Goal: Connect with others: Share content

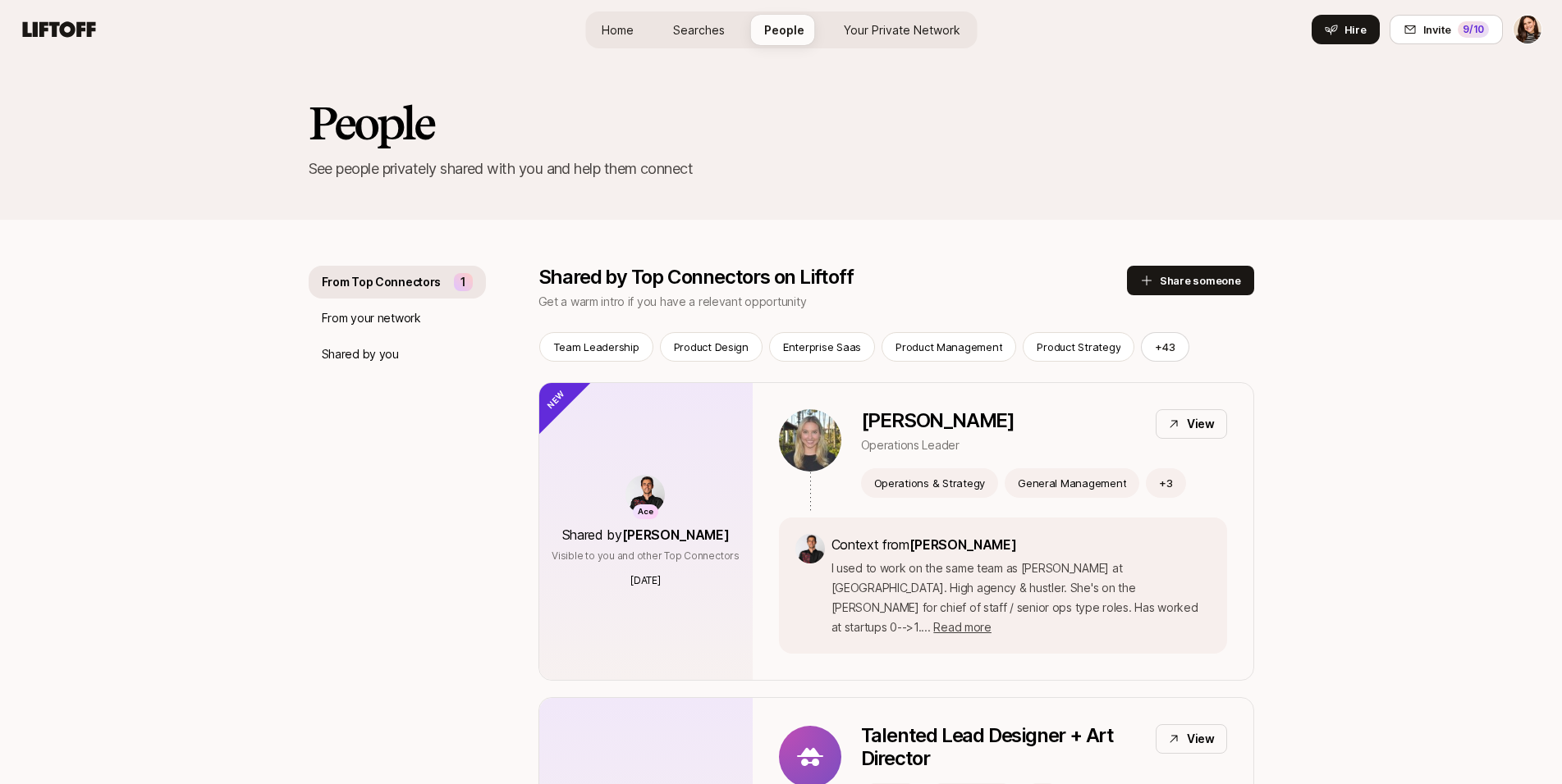
click at [382, 98] on h2 "People" at bounding box center [782, 122] width 946 height 49
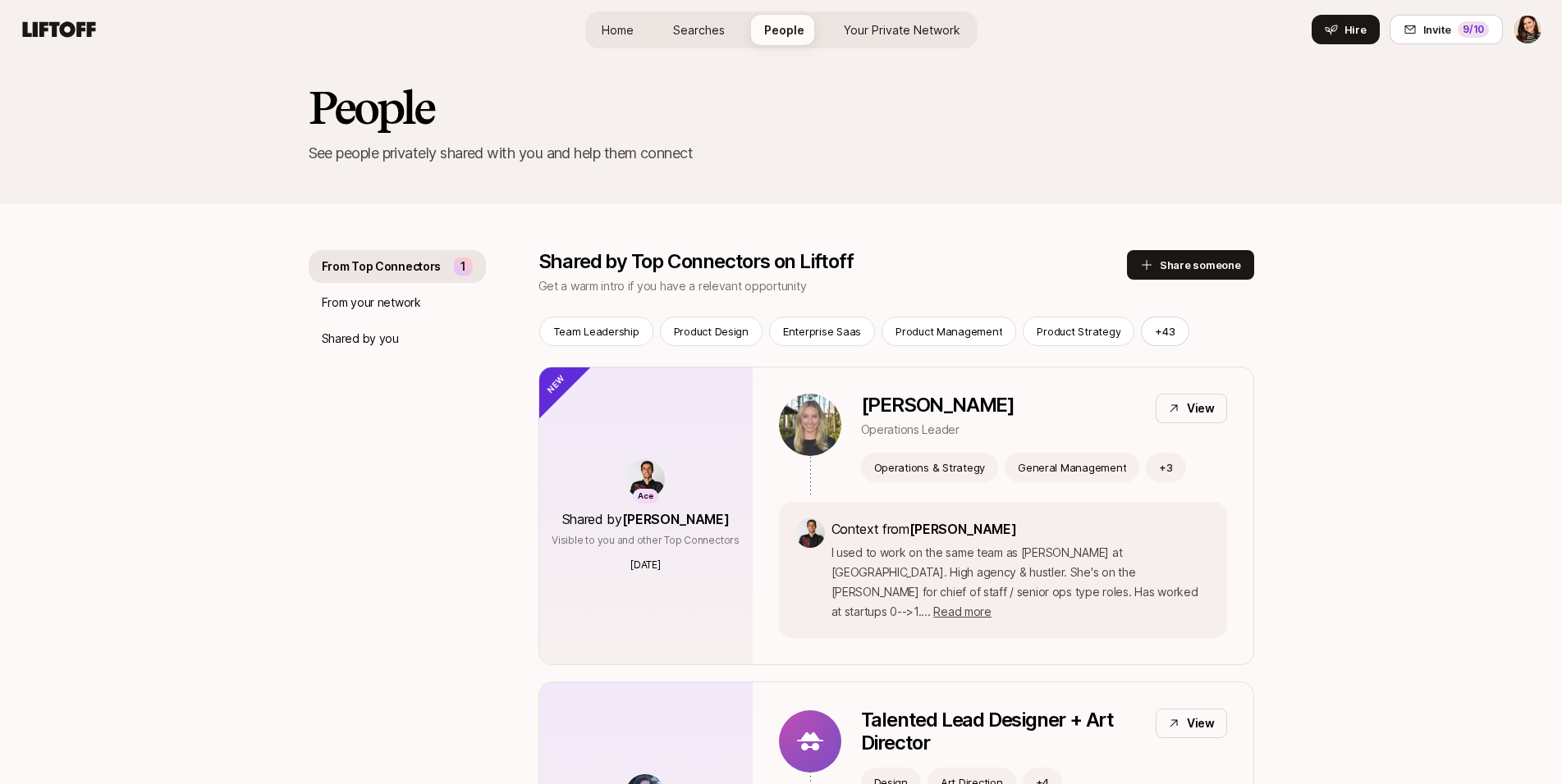
scroll to position [19, 0]
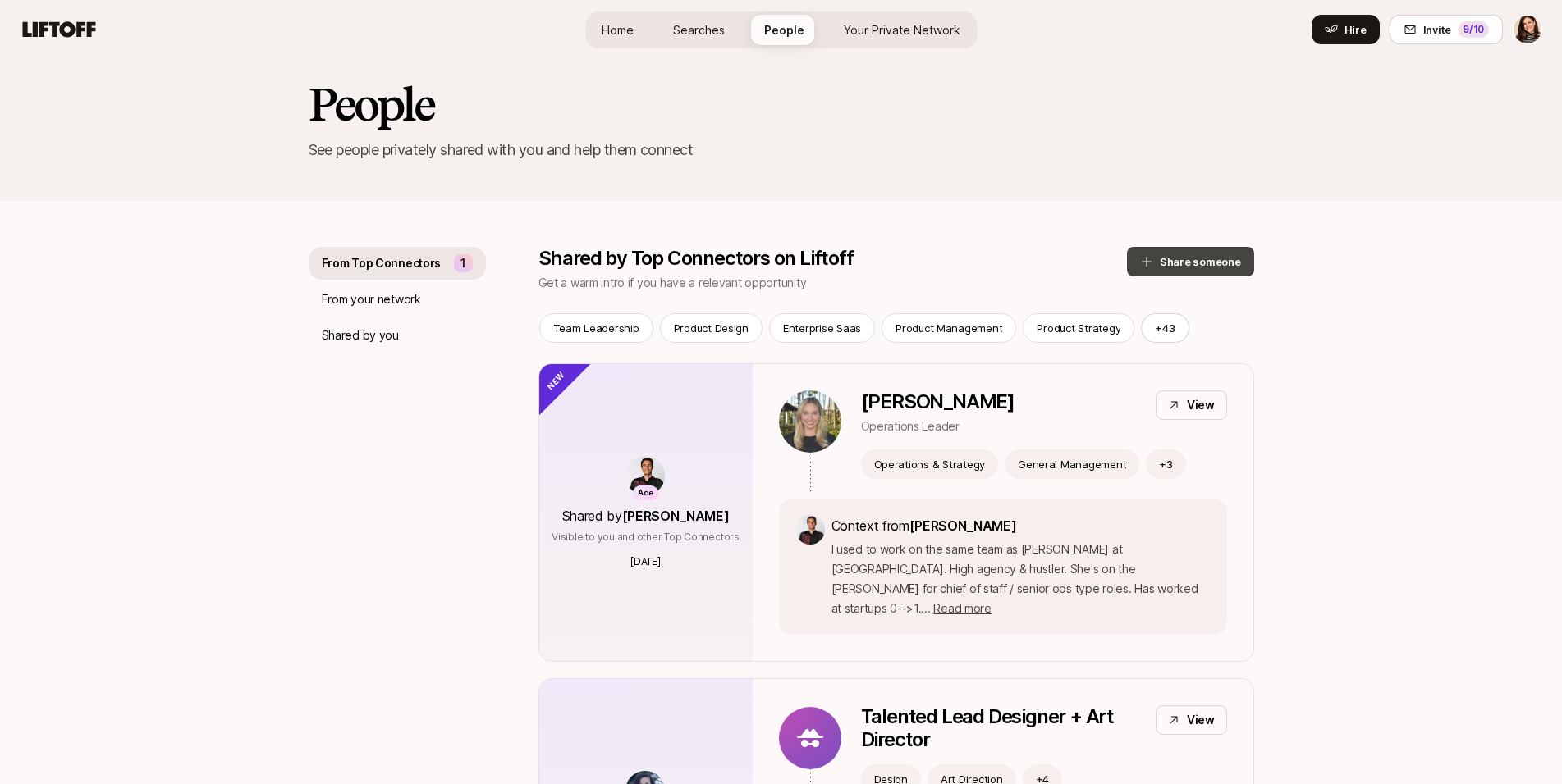
click at [1187, 247] on button "Share someone" at bounding box center [1191, 262] width 128 height 29
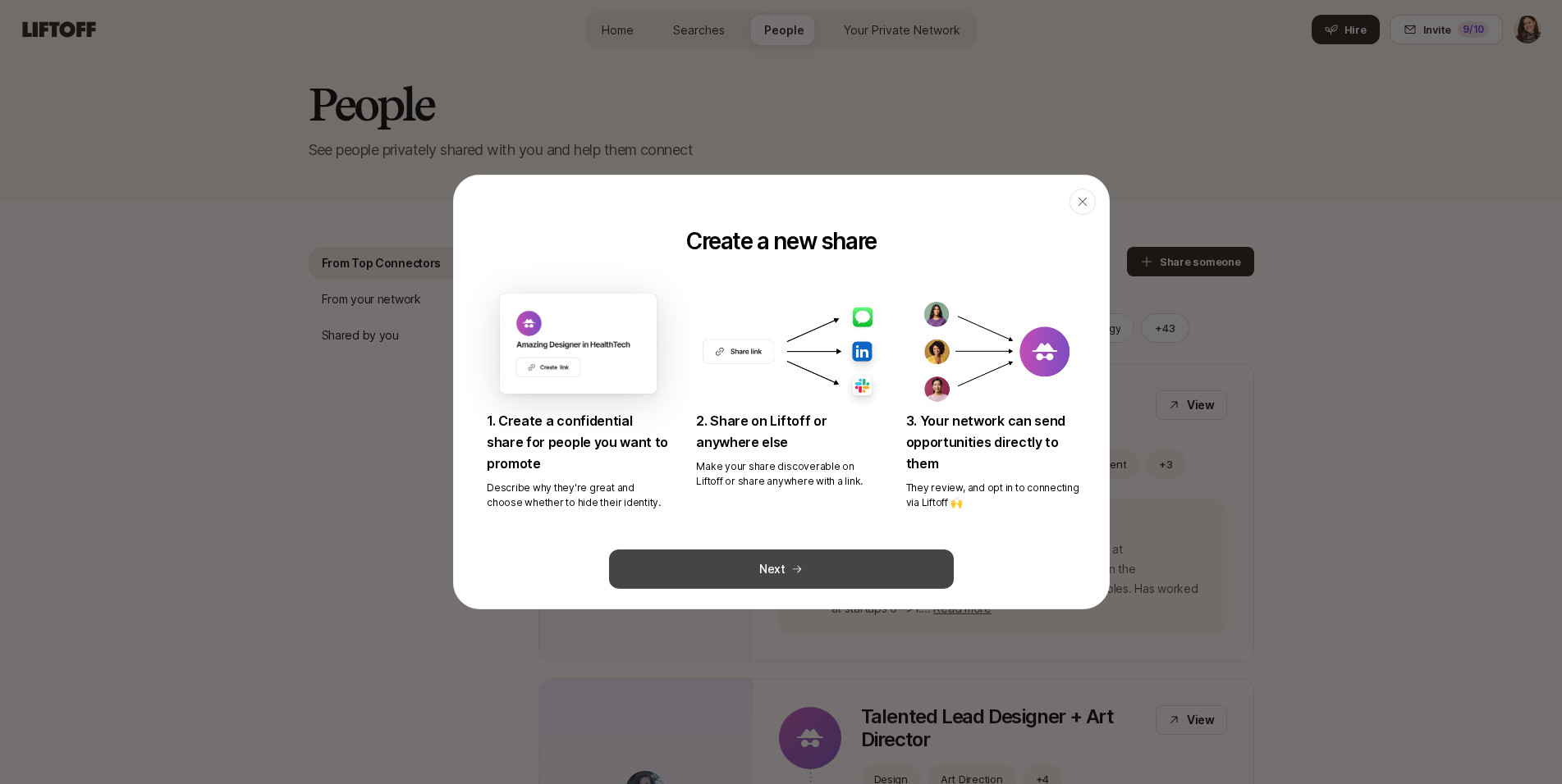
click at [883, 559] on button "Next" at bounding box center [781, 569] width 345 height 39
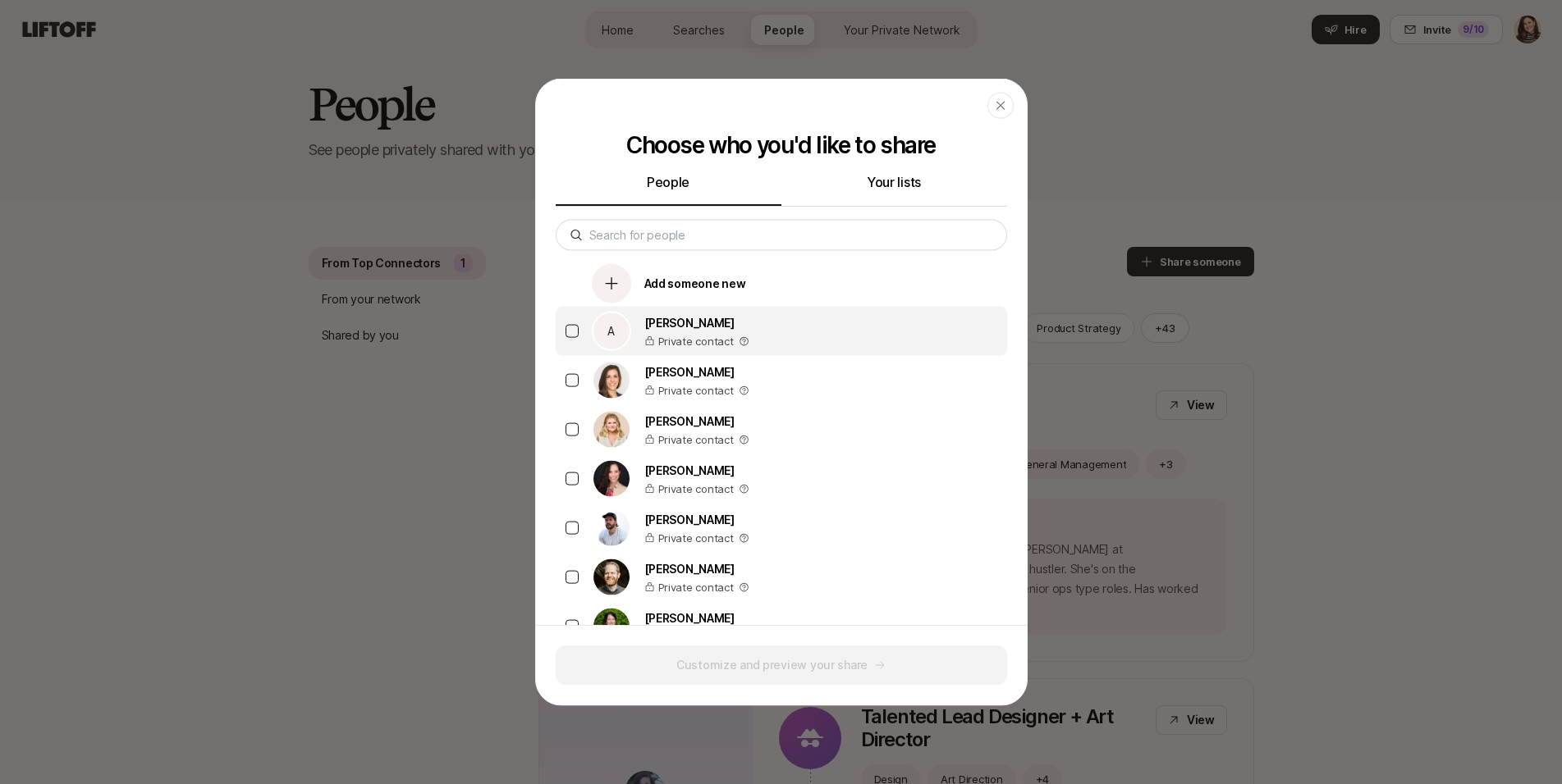
scroll to position [341, 0]
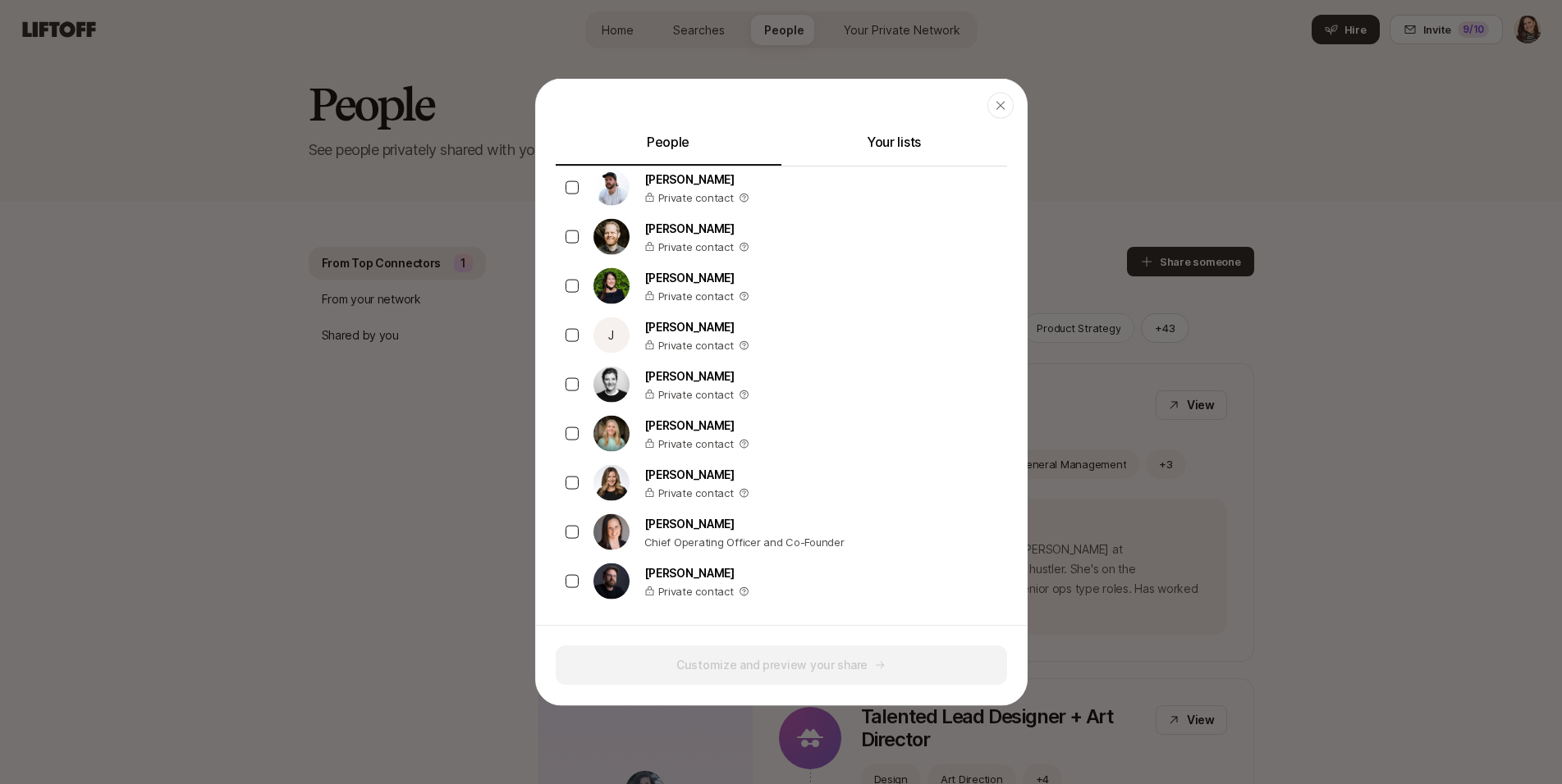
click at [913, 130] on header "Close" at bounding box center [782, 106] width 491 height 53
click at [881, 143] on button "Your lists" at bounding box center [894, 148] width 226 height 35
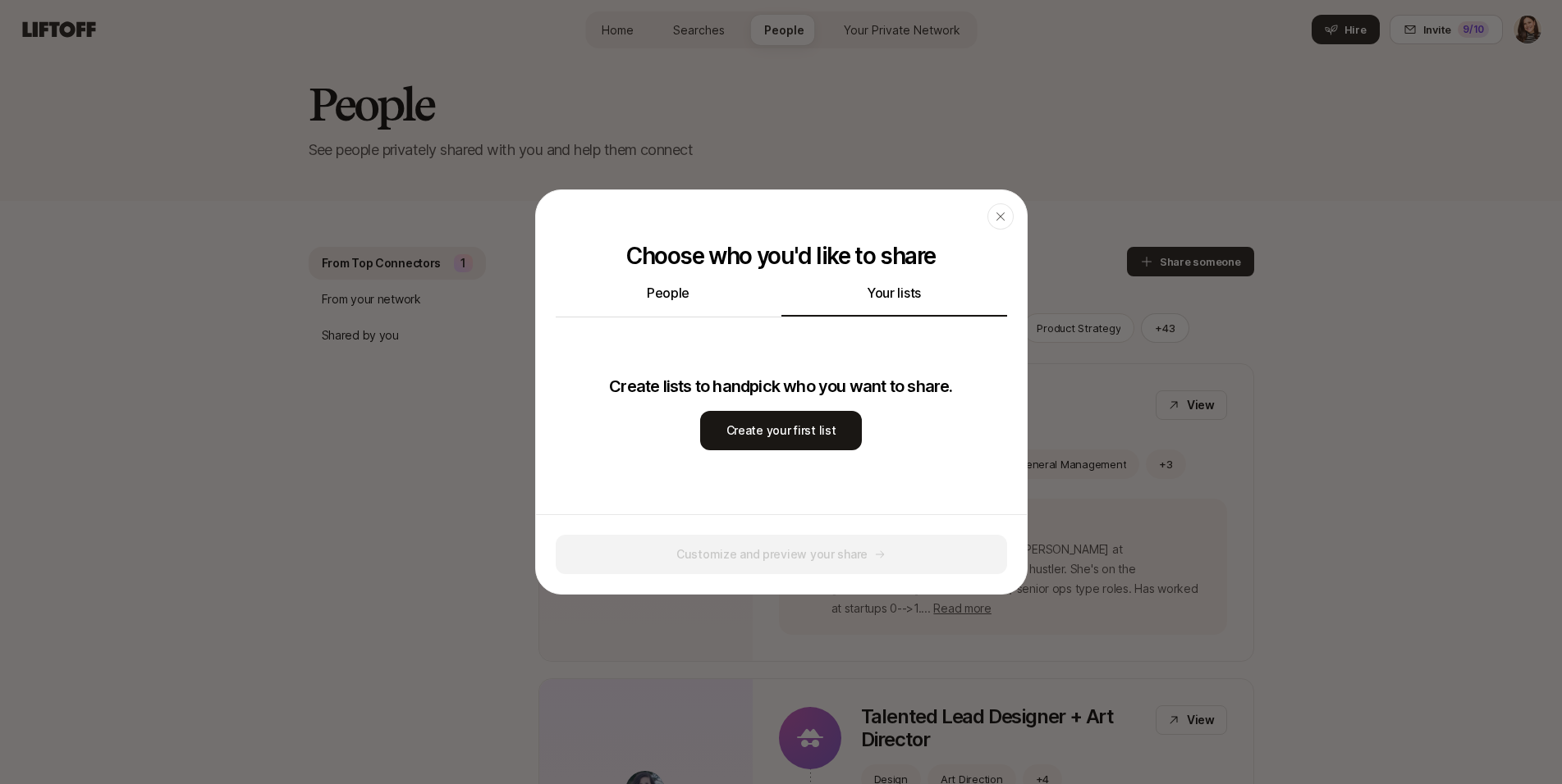
click at [988, 236] on header "Close" at bounding box center [782, 216] width 491 height 53
click at [997, 222] on icon "button" at bounding box center [1000, 216] width 13 height 13
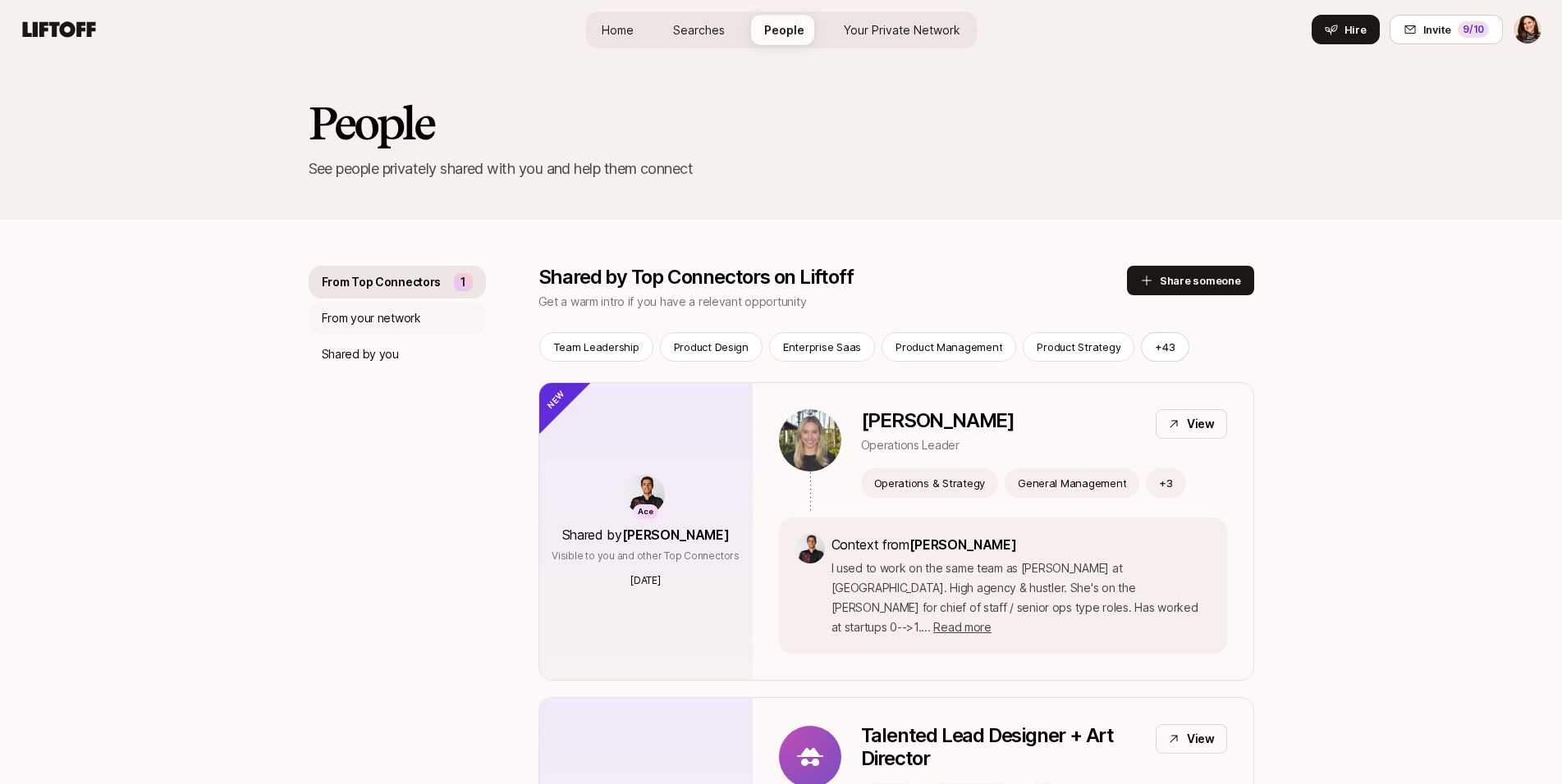
click at [405, 316] on p "From your network" at bounding box center [371, 318] width 99 height 20
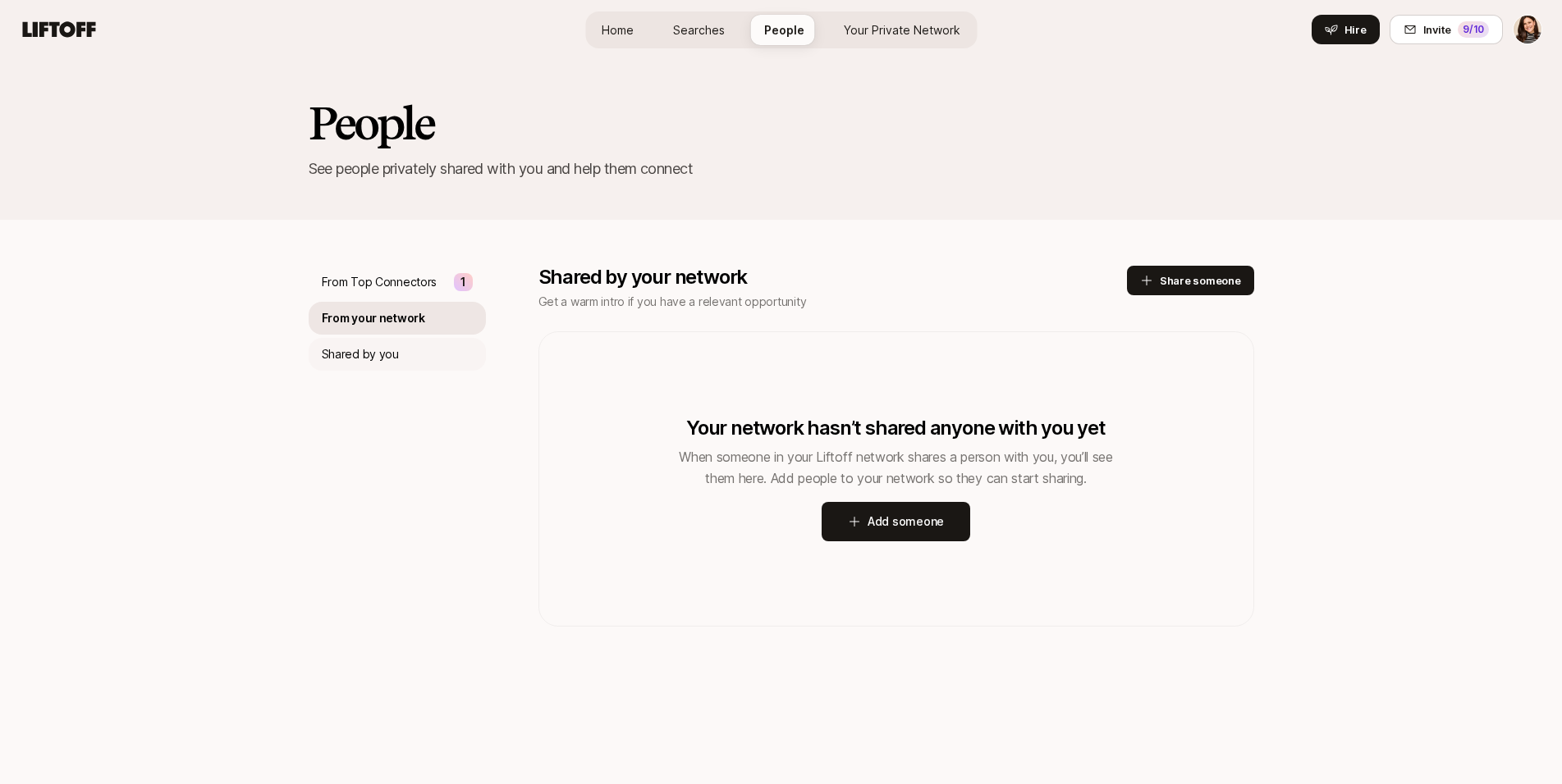
click at [391, 350] on p "Shared by you" at bounding box center [360, 354] width 77 height 20
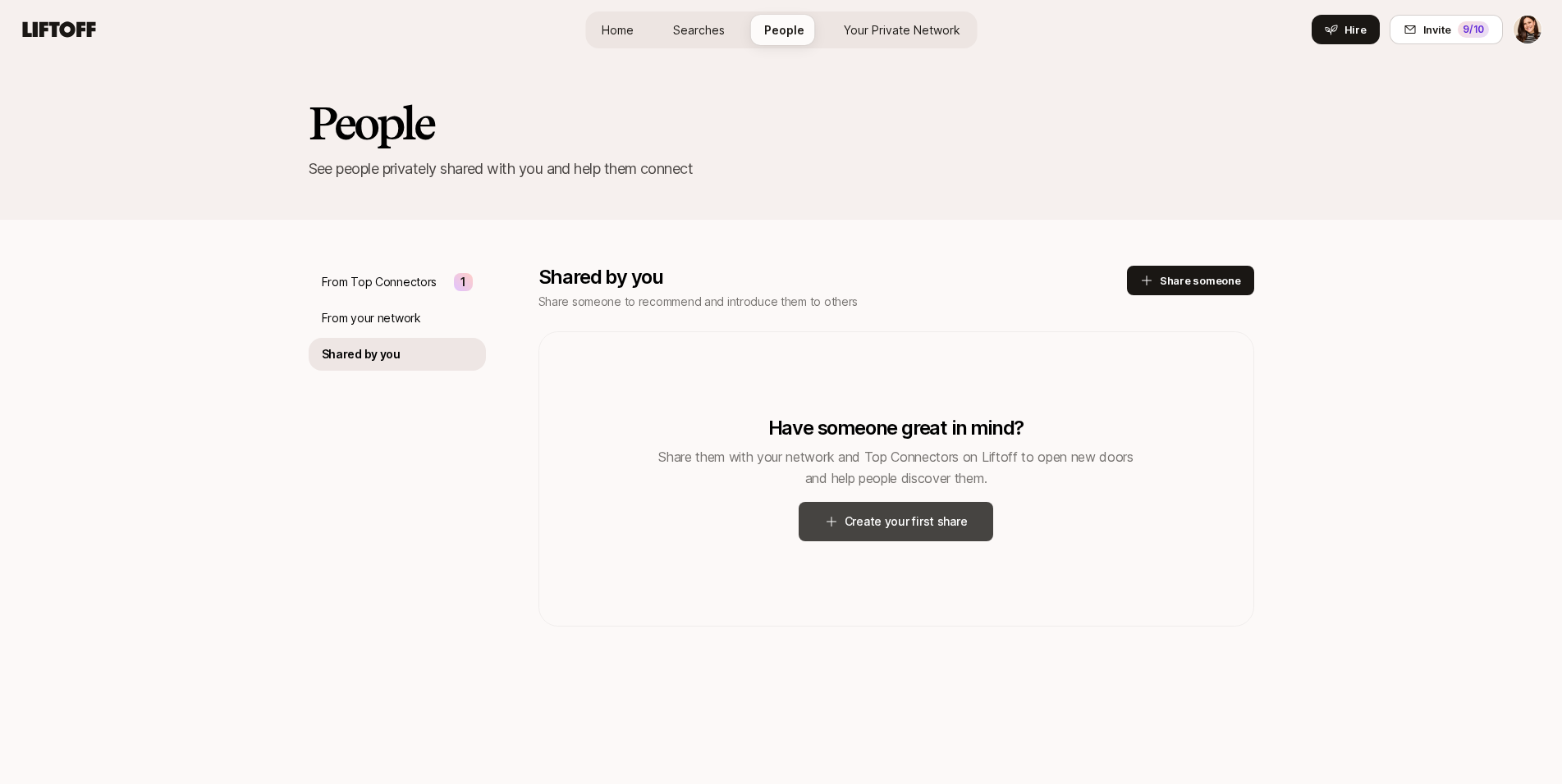
click at [890, 526] on button "Create your first share" at bounding box center [896, 521] width 195 height 39
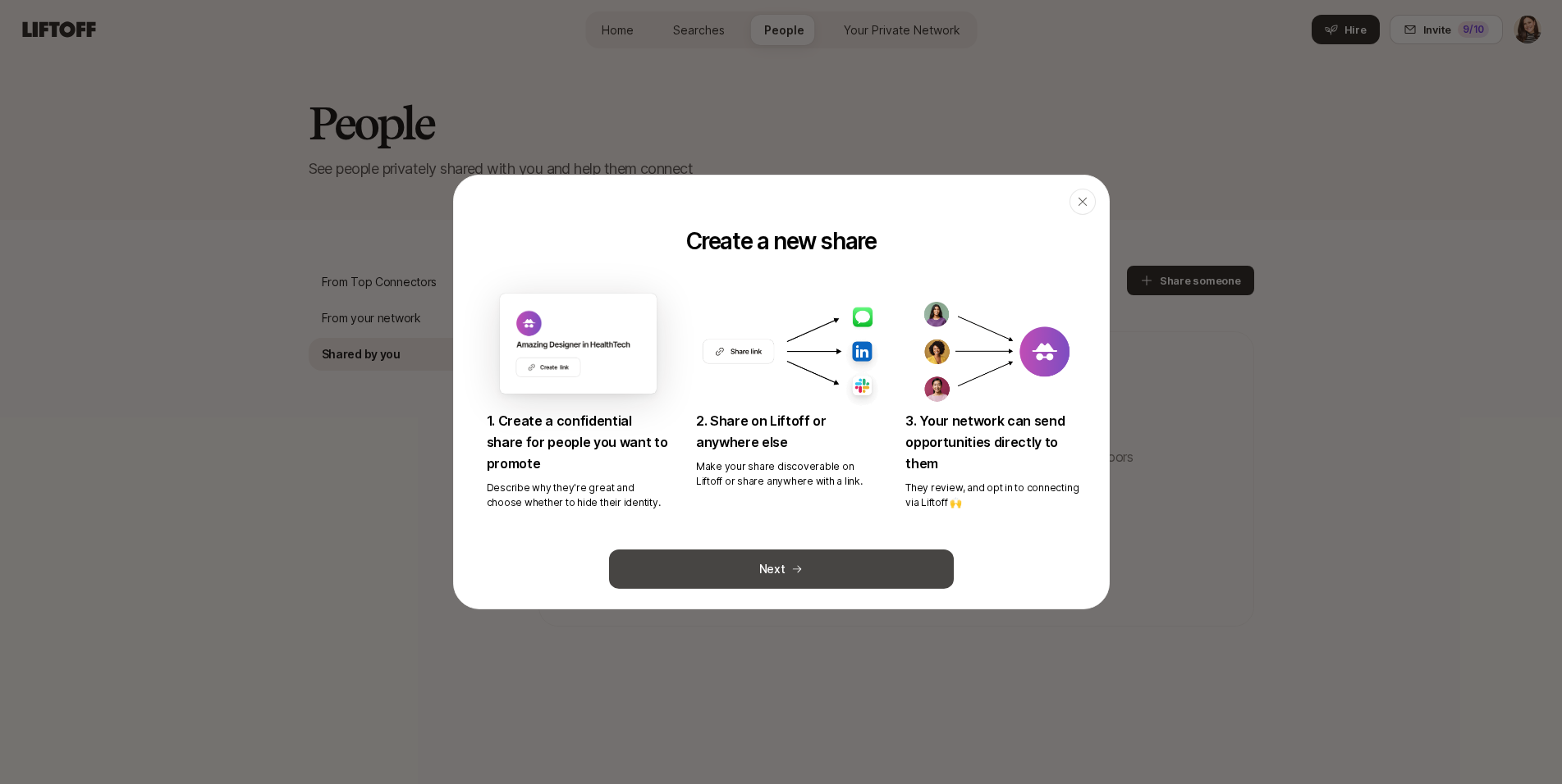
click at [843, 560] on button "Next" at bounding box center [781, 569] width 345 height 39
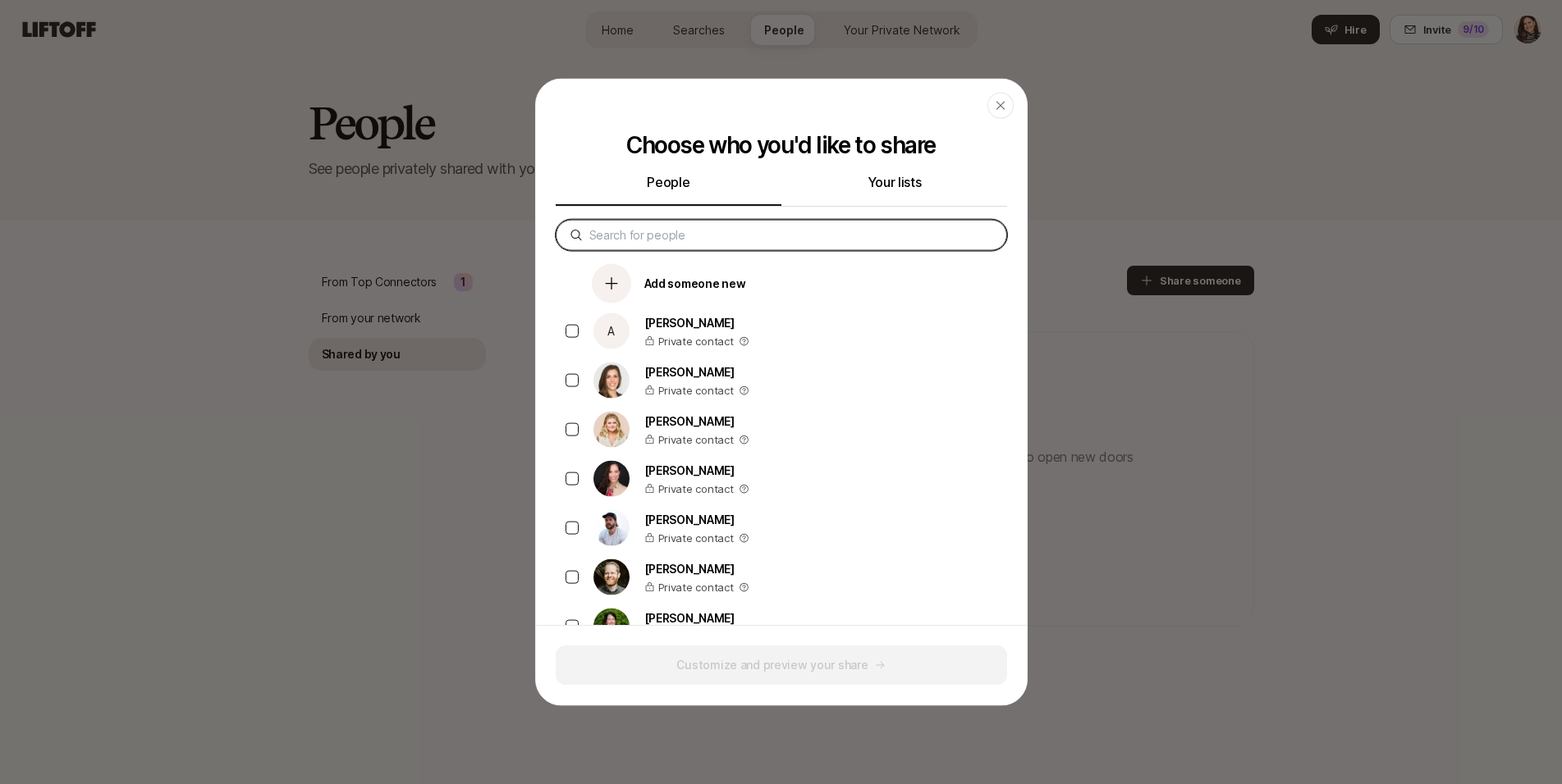
click at [674, 243] on input at bounding box center [791, 235] width 404 height 20
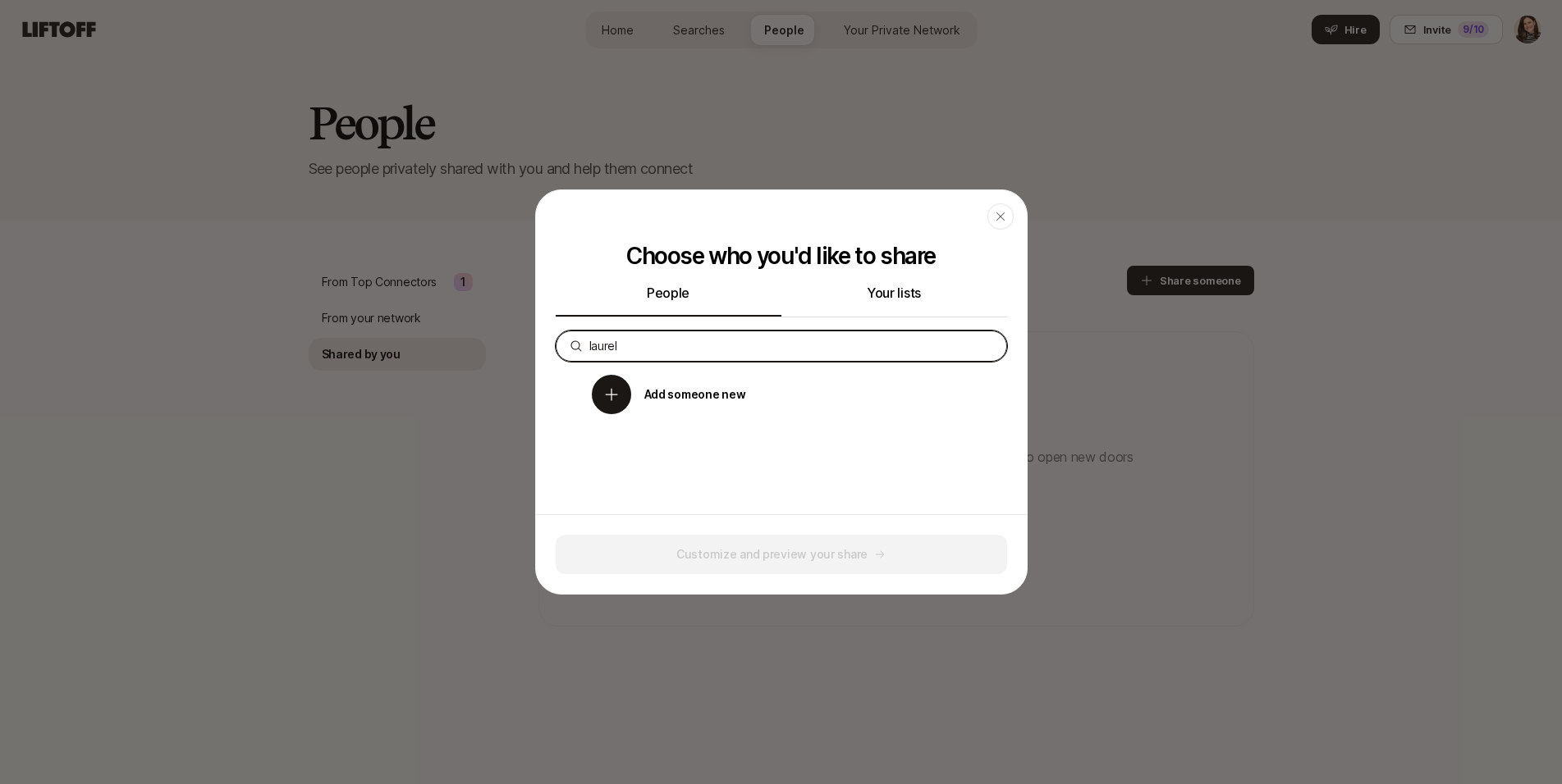
type input "laurel"
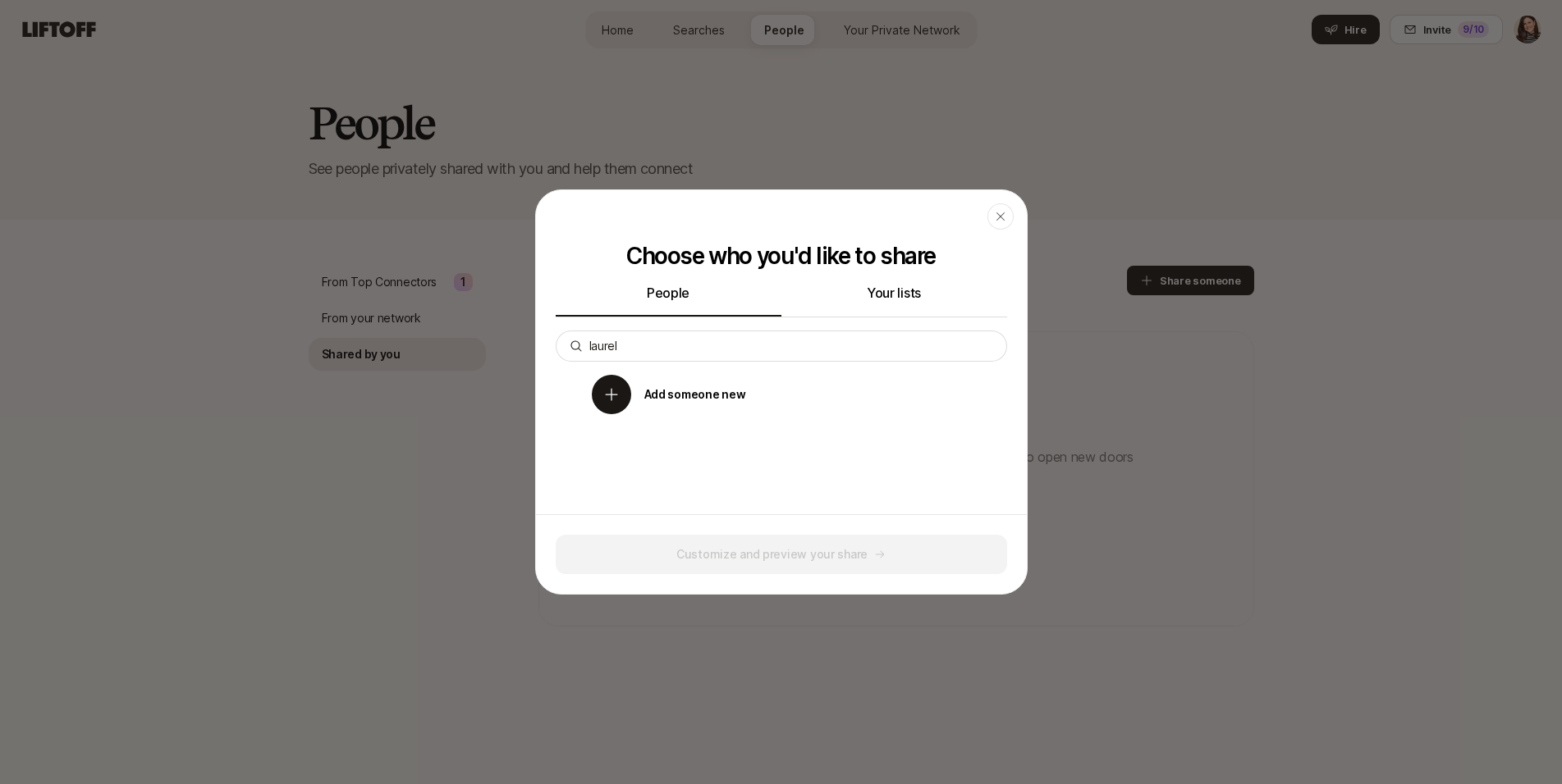
click at [652, 389] on p "Add someone new" at bounding box center [694, 395] width 102 height 20
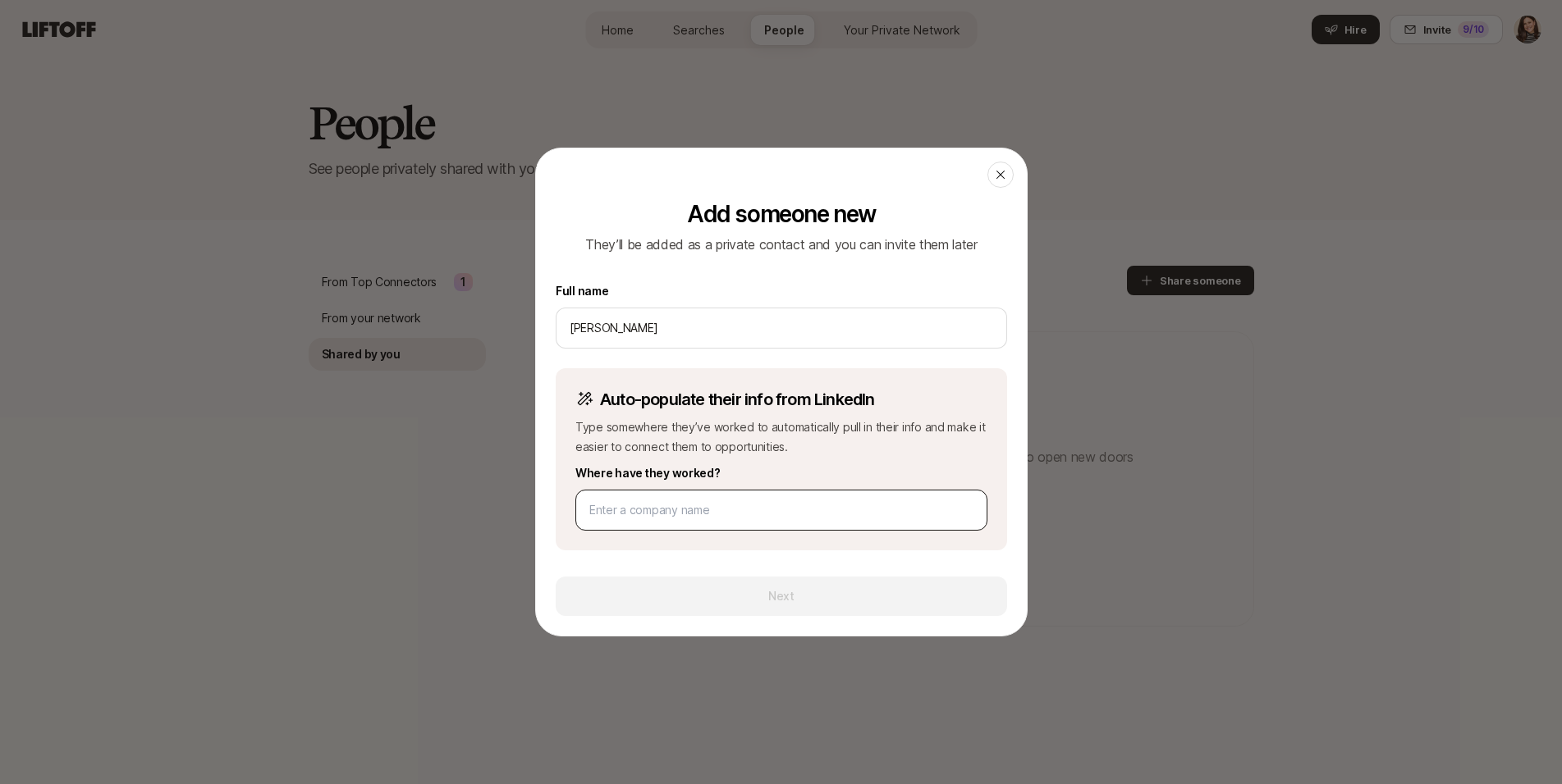
type input "[PERSON_NAME]"
click at [719, 510] on input at bounding box center [781, 510] width 384 height 20
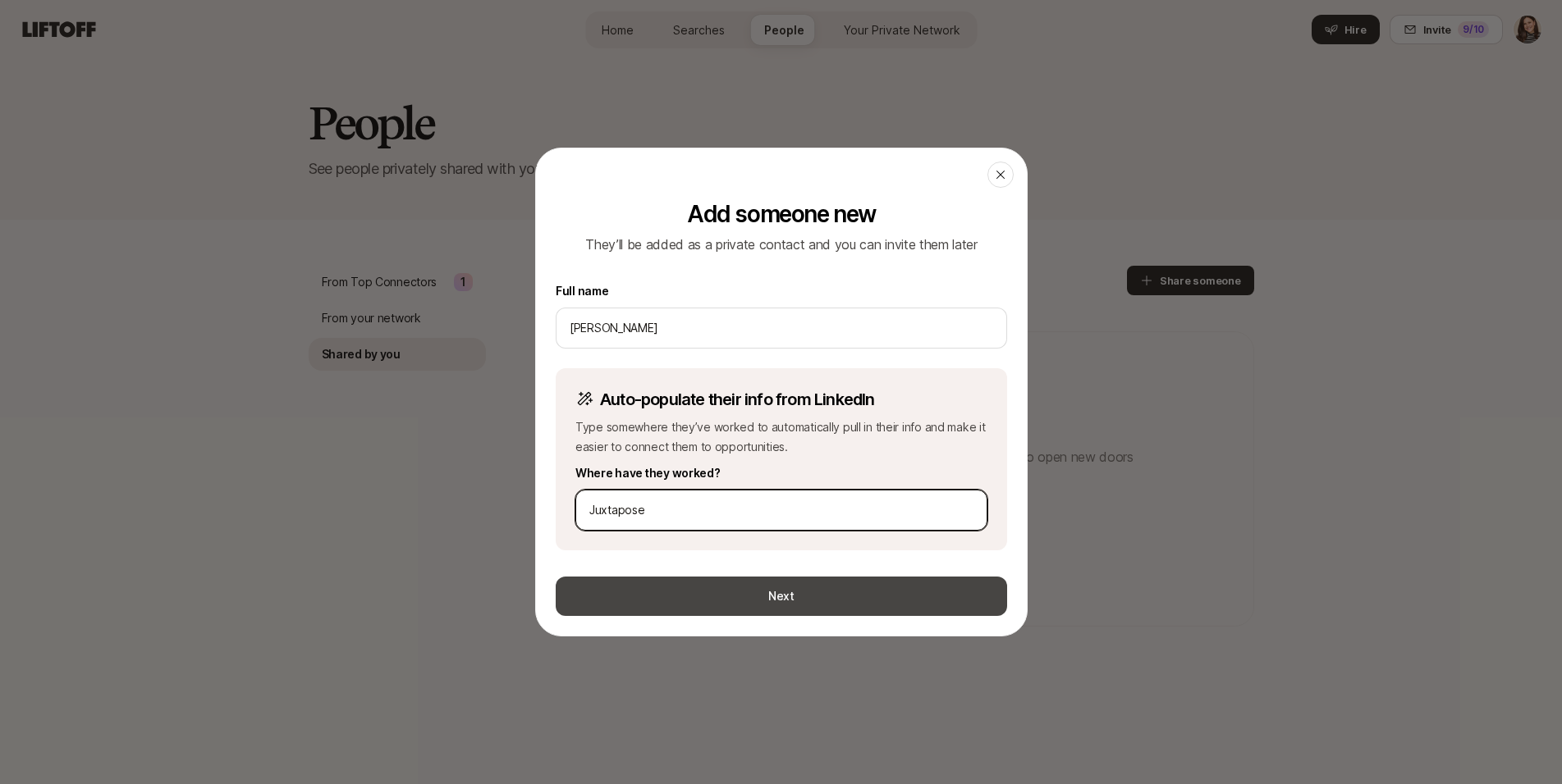
type input "Juxtapose"
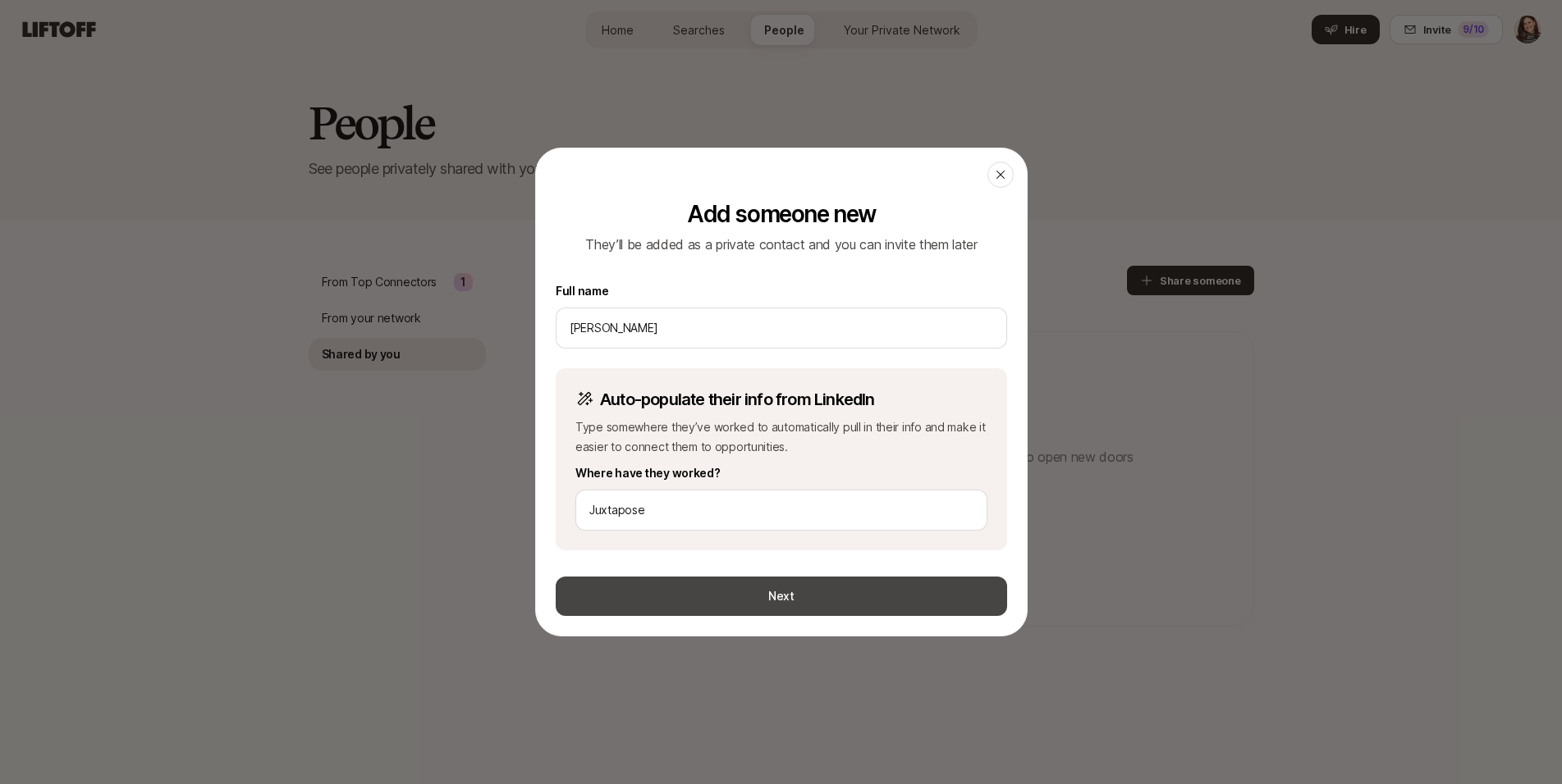
click at [799, 598] on button "Next" at bounding box center [781, 596] width 451 height 39
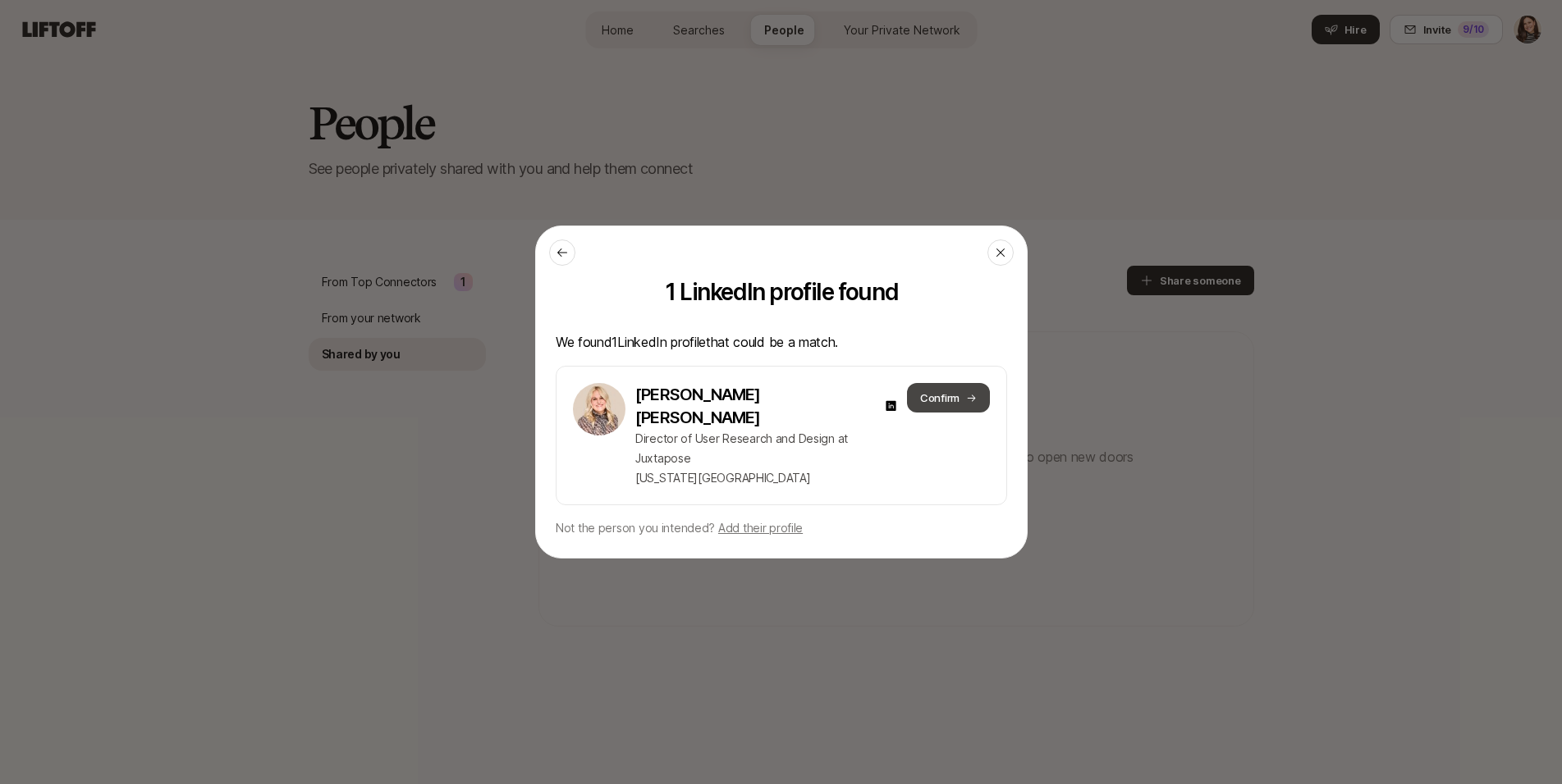
click at [954, 413] on button "Confirm" at bounding box center [948, 398] width 83 height 29
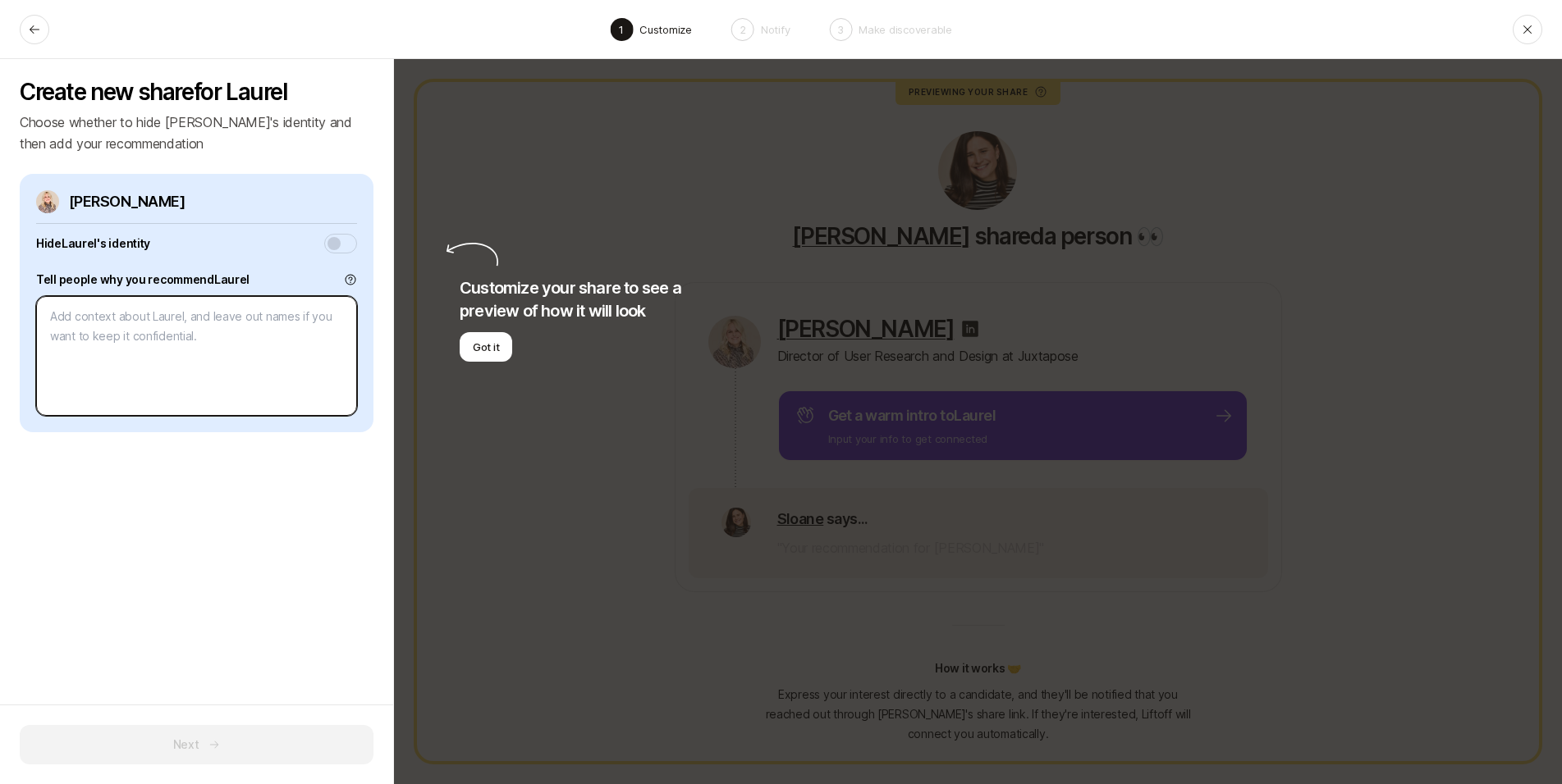
type textarea "x"
click at [280, 342] on textarea at bounding box center [197, 356] width 321 height 120
